Goal: Transaction & Acquisition: Purchase product/service

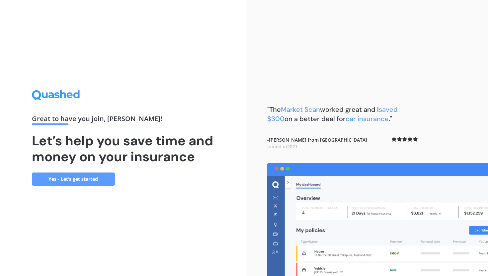
click at [101, 183] on link "Yes - Let’s get started" at bounding box center [73, 179] width 83 height 13
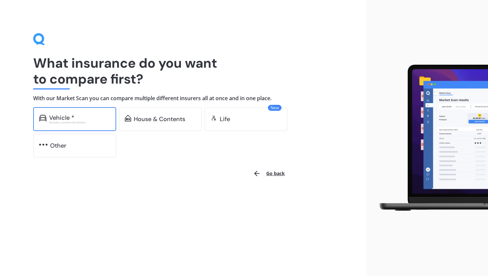
click at [97, 122] on div "Excludes commercial vehicles" at bounding box center [79, 122] width 61 height 3
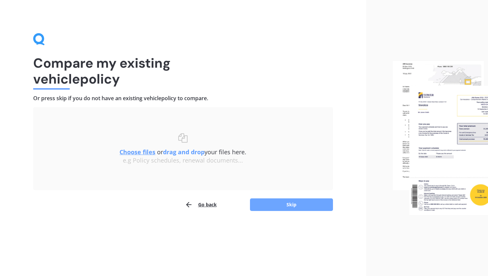
click at [290, 203] on button "Skip" at bounding box center [291, 205] width 83 height 13
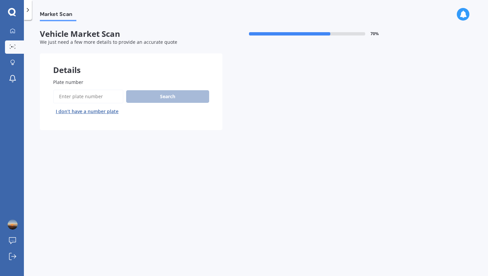
click at [103, 112] on button "I don’t have a number plate" at bounding box center [87, 111] width 68 height 11
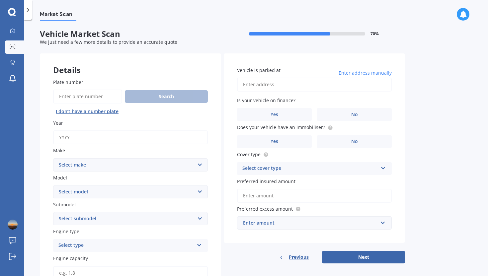
click at [128, 140] on input "Year" at bounding box center [130, 138] width 155 height 14
type input "2012"
click at [111, 163] on select "Select make AC ALFA ROMEO ASTON [PERSON_NAME] AUDI AUSTIN BEDFORD Bentley BMW B…" at bounding box center [130, 164] width 155 height 13
select select "TOYOTA"
click at [115, 162] on select "Select make AC ALFA ROMEO ASTON [PERSON_NAME] AUDI AUSTIN BEDFORD Bentley BMW B…" at bounding box center [130, 164] width 155 height 13
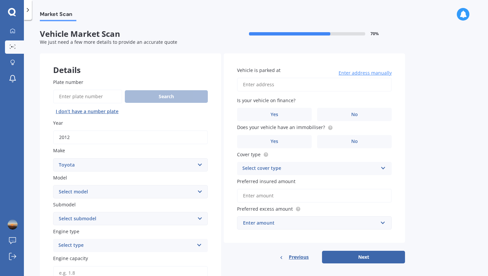
click at [136, 194] on select "Select model 4 Runner 86 [PERSON_NAME] Alphard Altezza Aqua Aristo Aurion Auris…" at bounding box center [130, 191] width 155 height 13
select select "HILUX"
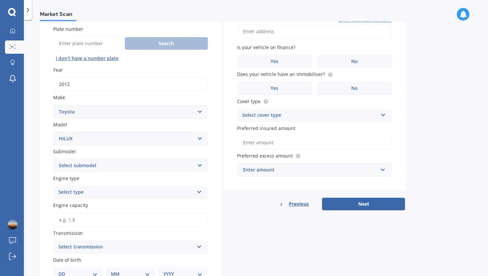
scroll to position [57, 0]
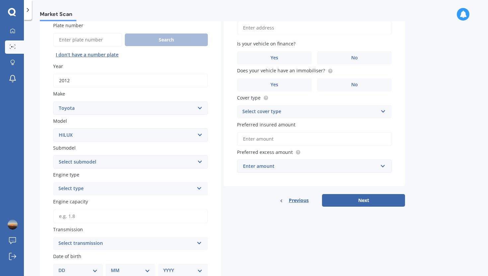
click at [153, 161] on select "Select submodel (All other) Diesel Diesel 4WD Petrol 4WD SR TD DC 2.8D/6AT/UT S…" at bounding box center [130, 161] width 155 height 13
select select "DIESEL 4WD"
click at [139, 188] on div "Select type" at bounding box center [126, 189] width 136 height 8
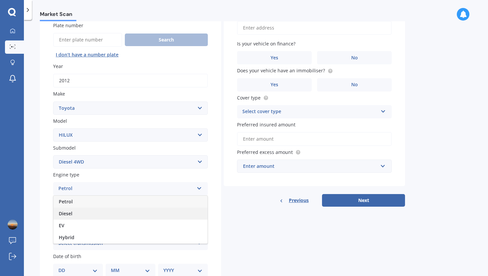
click at [128, 218] on div "Diesel" at bounding box center [130, 214] width 154 height 12
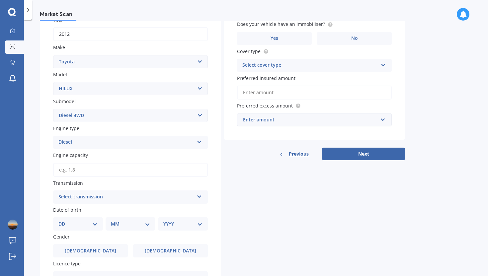
scroll to position [106, 0]
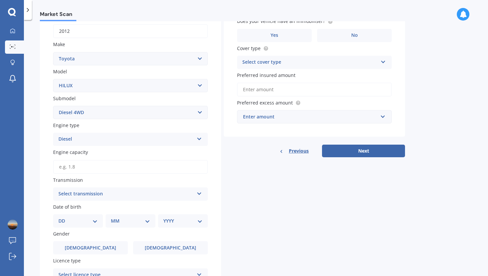
click at [135, 196] on div "Select transmission" at bounding box center [126, 194] width 136 height 8
click at [124, 212] on div "Auto" at bounding box center [130, 207] width 154 height 12
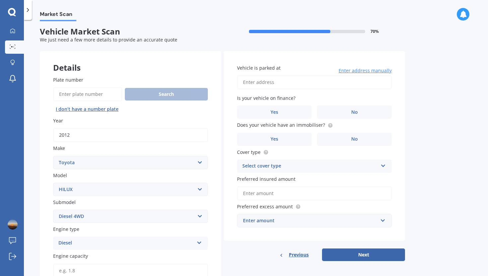
scroll to position [4, 0]
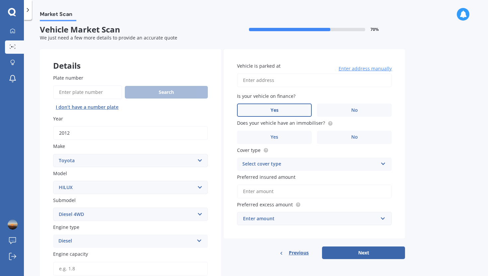
click at [286, 113] on label "Yes" at bounding box center [274, 110] width 75 height 13
click at [0, 0] on input "Yes" at bounding box center [0, 0] width 0 height 0
click at [328, 125] on circle at bounding box center [330, 123] width 4 height 4
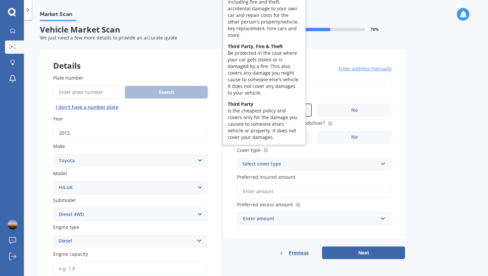
click at [266, 149] on circle at bounding box center [266, 150] width 4 height 4
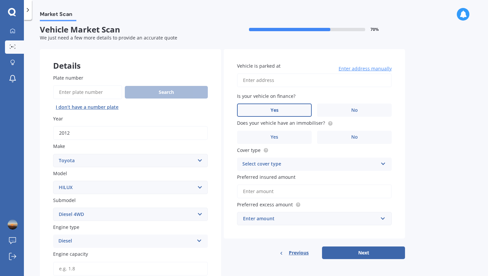
scroll to position [0, 0]
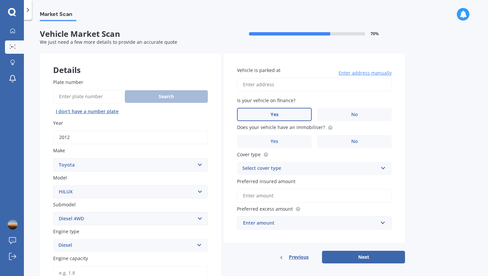
click at [295, 171] on div "Select cover type" at bounding box center [311, 169] width 136 height 8
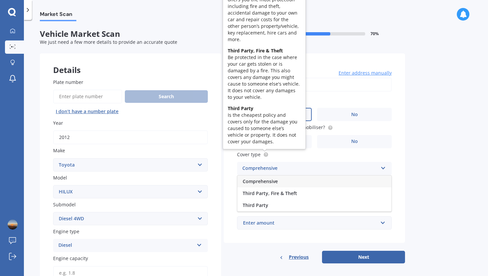
click at [266, 156] on circle at bounding box center [266, 155] width 4 height 4
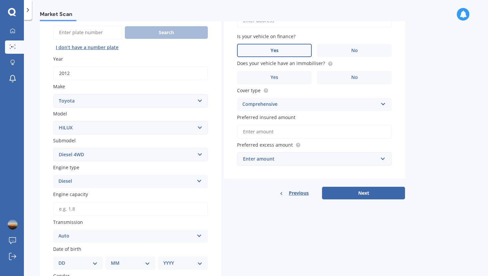
scroll to position [66, 0]
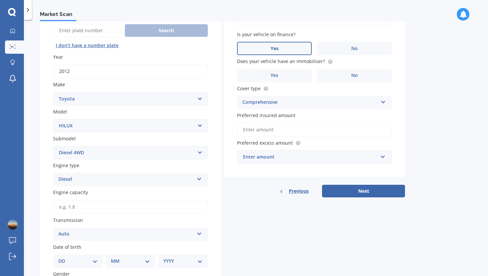
click at [272, 157] on div "Enter amount" at bounding box center [310, 157] width 135 height 7
click at [276, 145] on span "Preferred excess amount" at bounding box center [265, 143] width 56 height 6
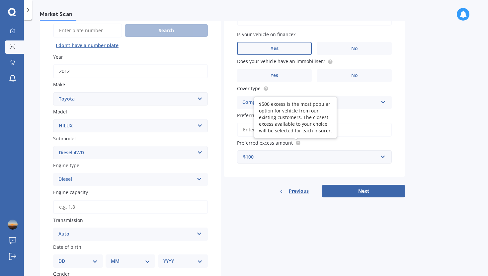
click at [298, 144] on icon at bounding box center [298, 142] width 1 height 1
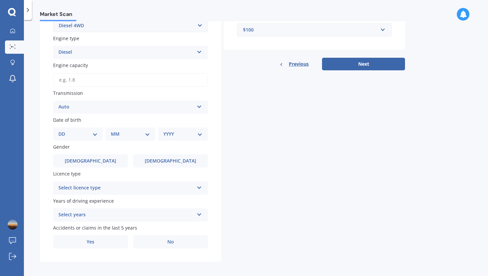
scroll to position [198, 0]
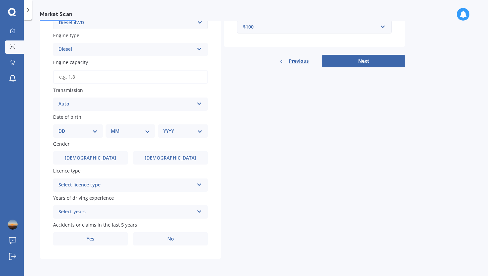
click at [136, 181] on div "Select licence type" at bounding box center [126, 185] width 136 height 8
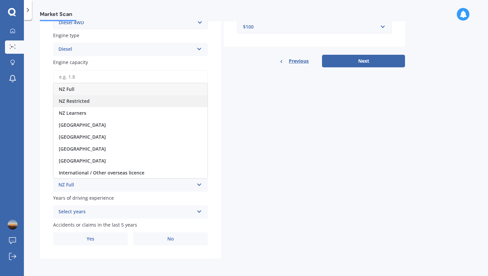
click at [128, 101] on div "NZ Restricted" at bounding box center [130, 101] width 154 height 12
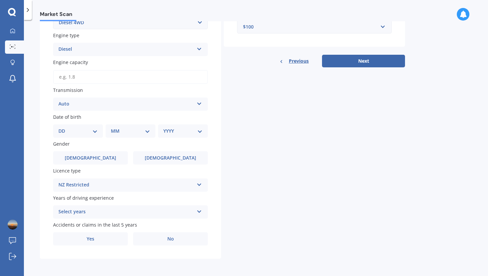
click at [112, 216] on div "Select years" at bounding box center [126, 212] width 136 height 8
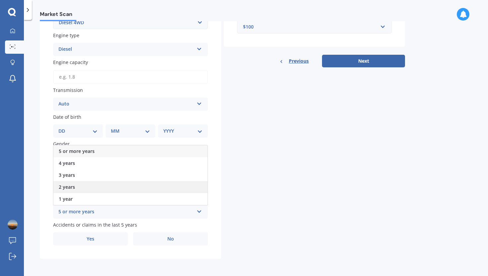
click at [176, 188] on div "2 years" at bounding box center [130, 187] width 154 height 12
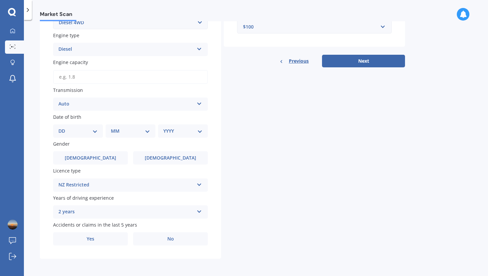
click at [173, 210] on div "2 years" at bounding box center [126, 212] width 136 height 8
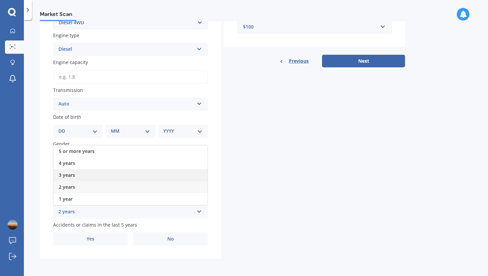
click at [164, 178] on div "3 years" at bounding box center [130, 175] width 154 height 12
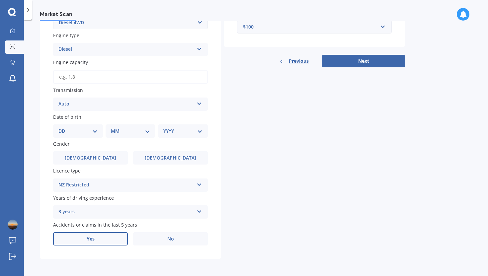
click at [113, 241] on label "Yes" at bounding box center [90, 239] width 75 height 13
click at [0, 0] on input "Yes" at bounding box center [0, 0] width 0 height 0
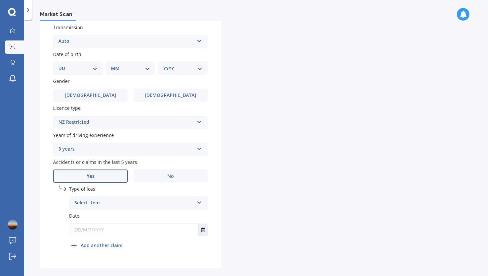
scroll to position [260, 0]
click at [145, 201] on div "Select item" at bounding box center [134, 203] width 120 height 8
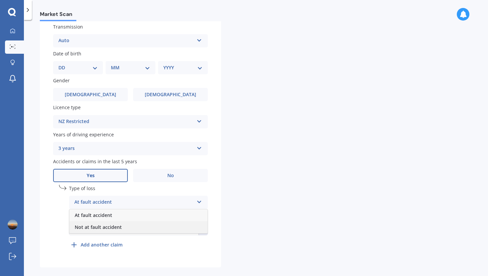
click at [140, 231] on div "Not at fault accident" at bounding box center [138, 228] width 138 height 12
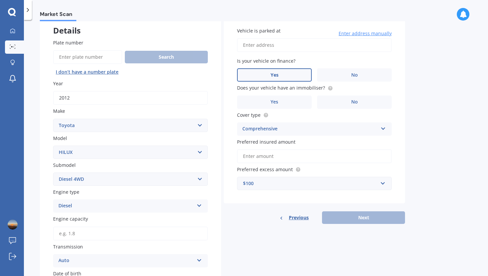
scroll to position [0, 0]
